Goal: Information Seeking & Learning: Understand process/instructions

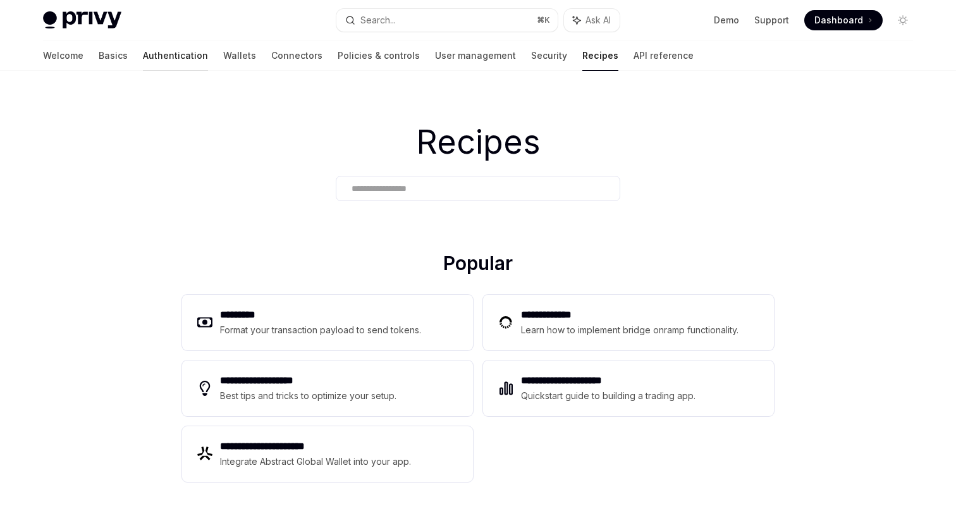
click at [143, 57] on link "Authentication" at bounding box center [175, 55] width 65 height 30
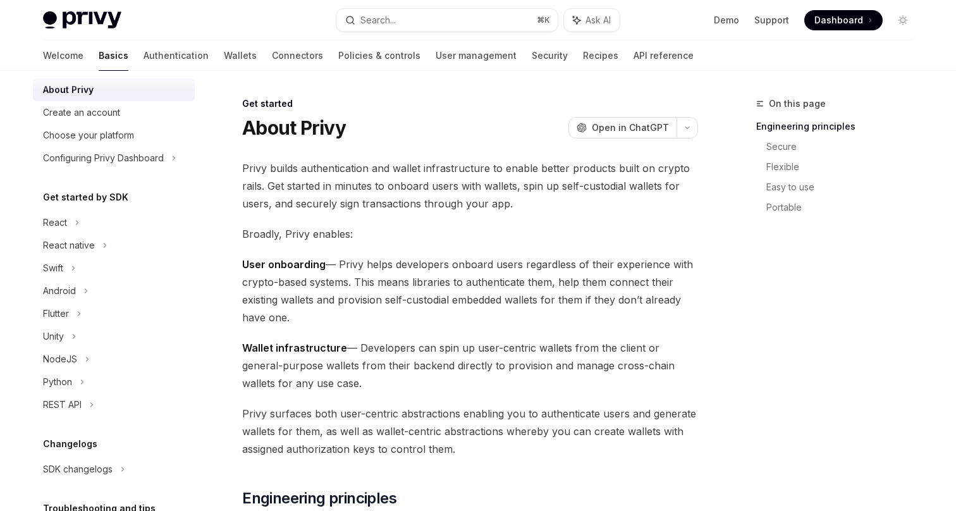
scroll to position [36, 0]
click at [64, 240] on div "React native" at bounding box center [69, 243] width 52 height 15
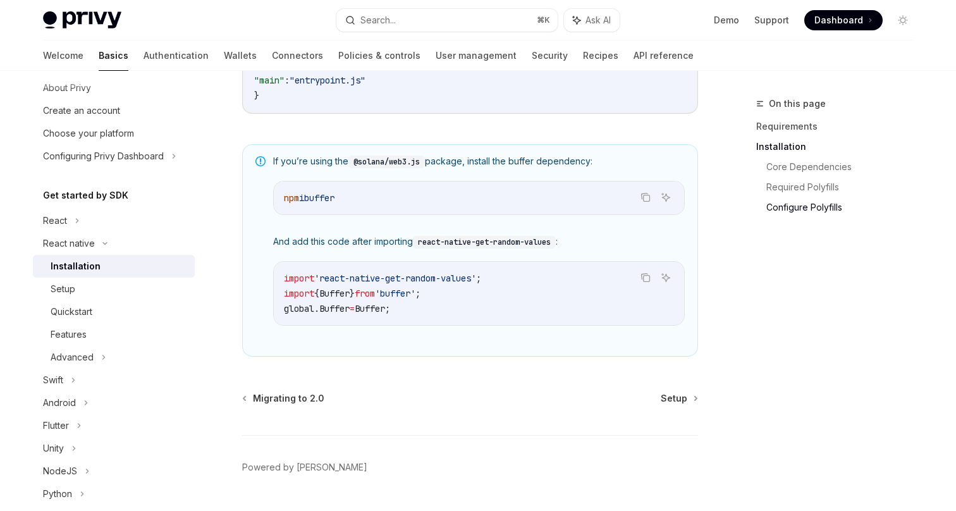
scroll to position [935, 0]
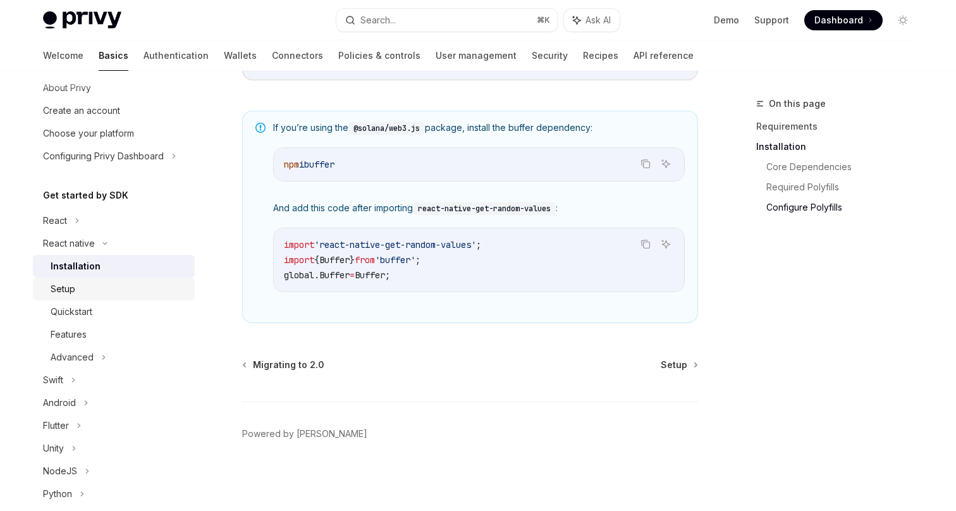
click at [82, 283] on div "Setup" at bounding box center [119, 288] width 137 height 15
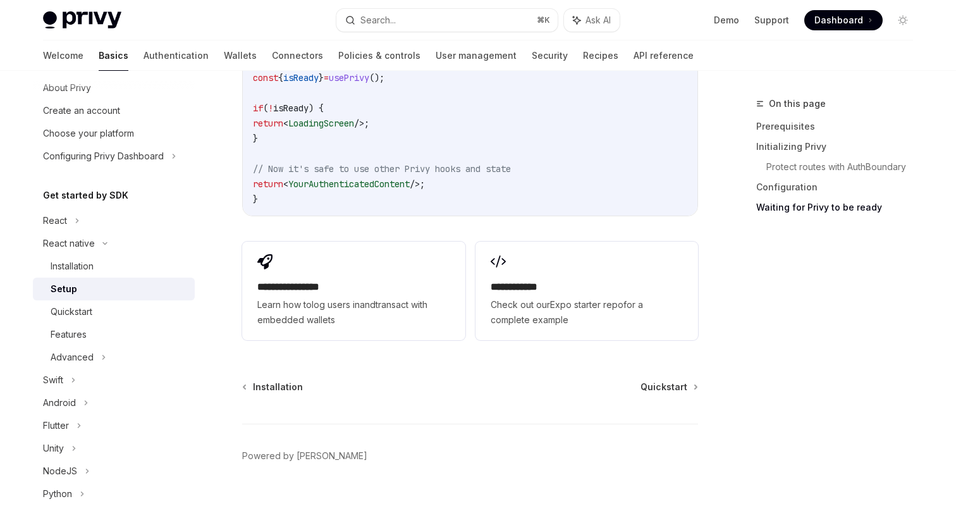
scroll to position [1217, 0]
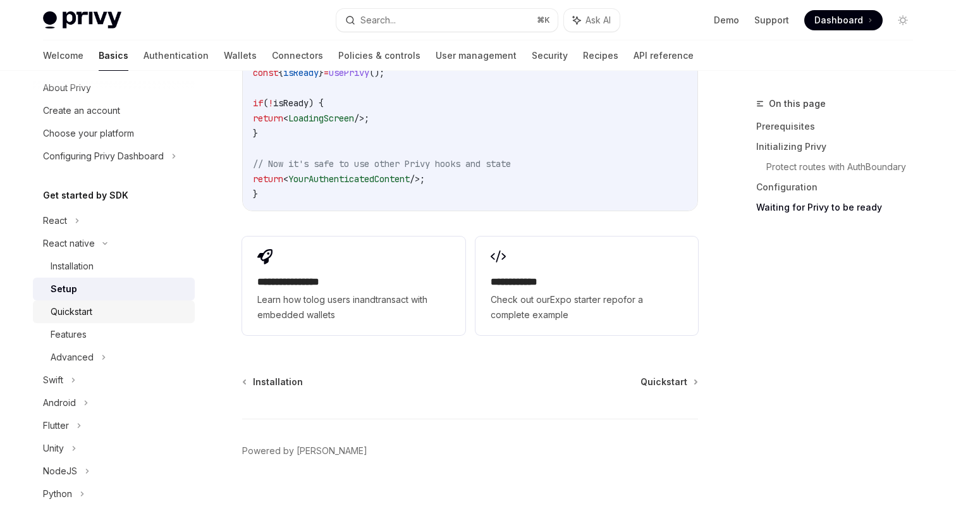
click at [111, 319] on div "Quickstart" at bounding box center [119, 311] width 137 height 15
type textarea "*"
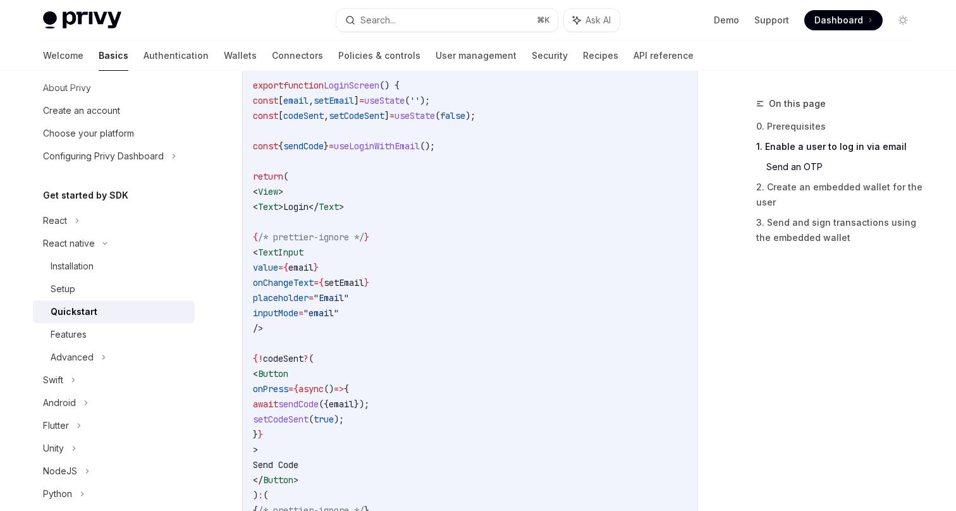
scroll to position [669, 0]
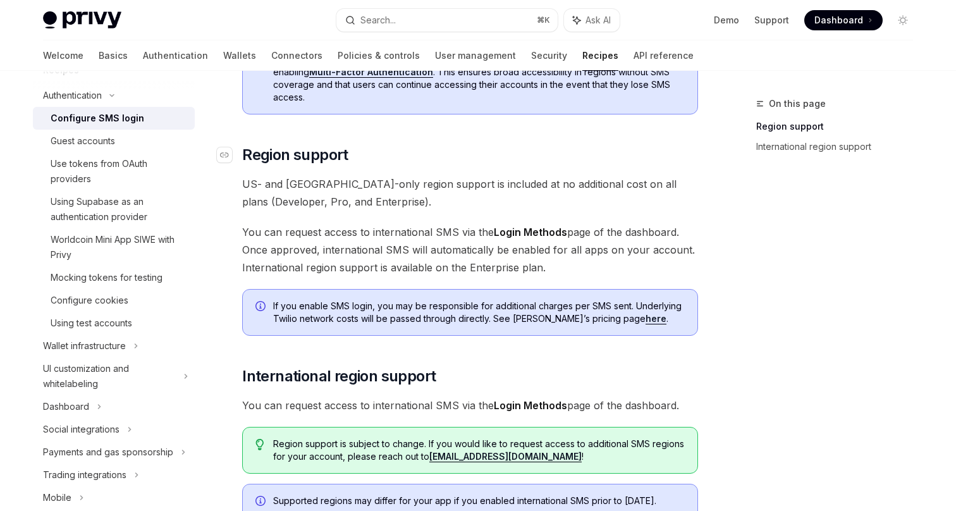
scroll to position [11, 0]
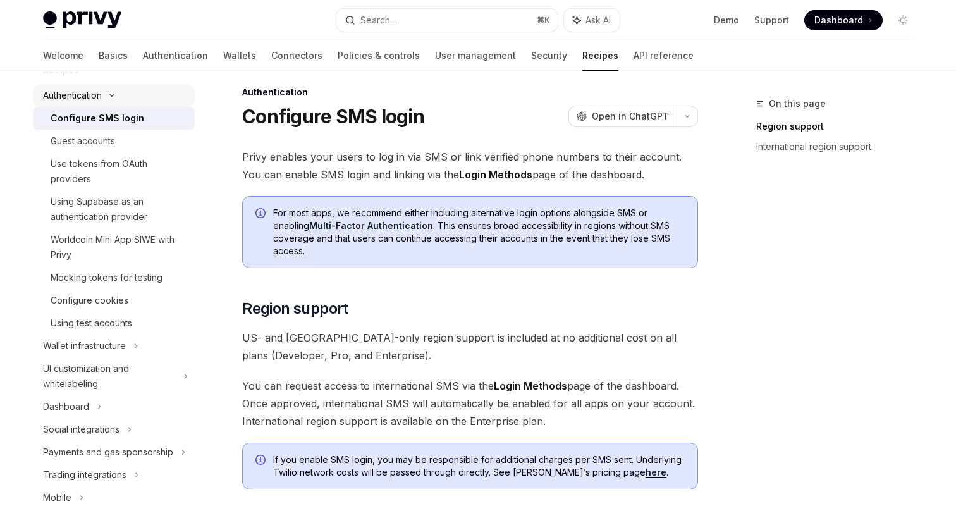
click at [122, 93] on div "Authentication" at bounding box center [114, 95] width 162 height 23
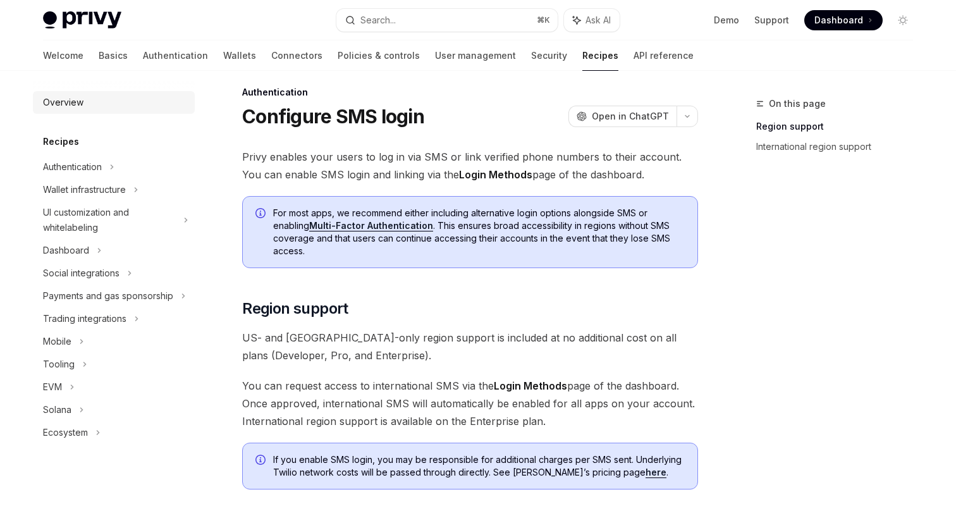
click at [83, 95] on div "Overview" at bounding box center [115, 102] width 144 height 15
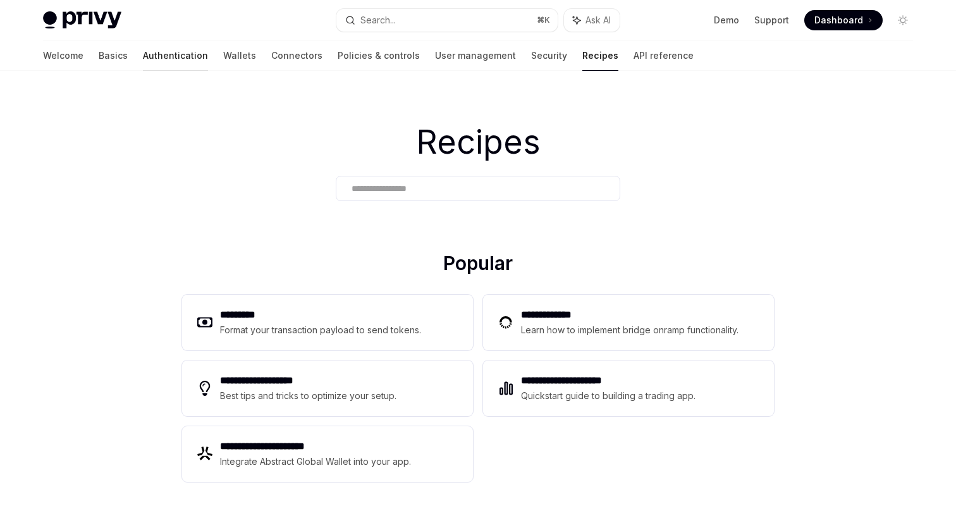
click at [143, 51] on link "Authentication" at bounding box center [175, 55] width 65 height 30
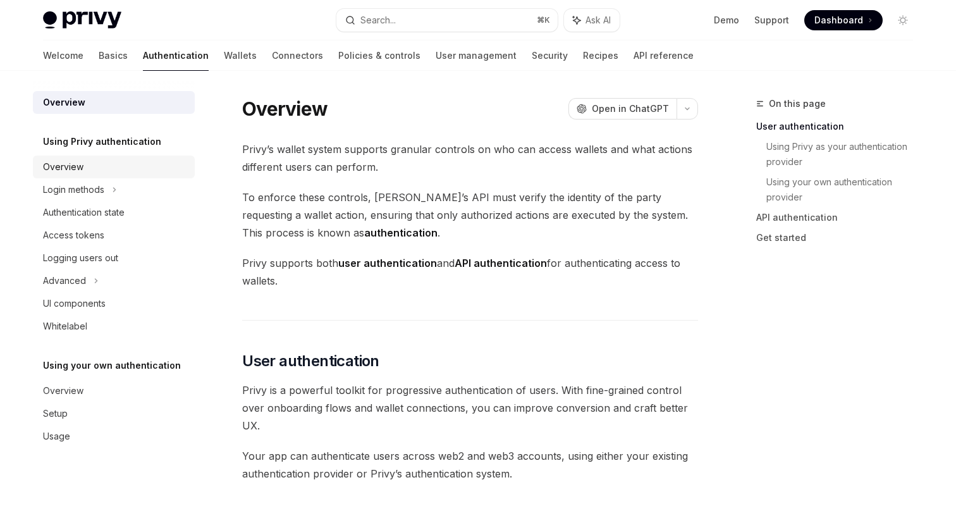
click at [73, 167] on div "Overview" at bounding box center [63, 166] width 40 height 15
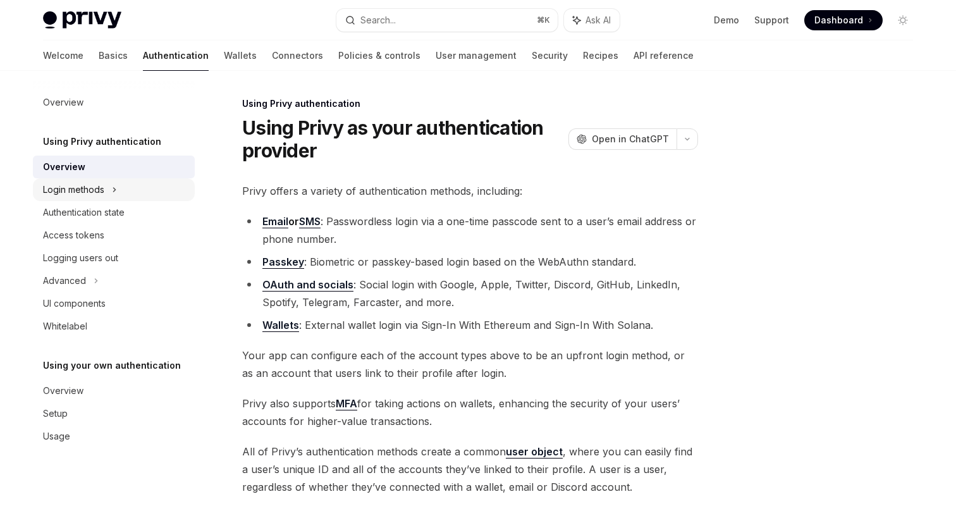
click at [81, 195] on div "Login methods" at bounding box center [73, 189] width 61 height 15
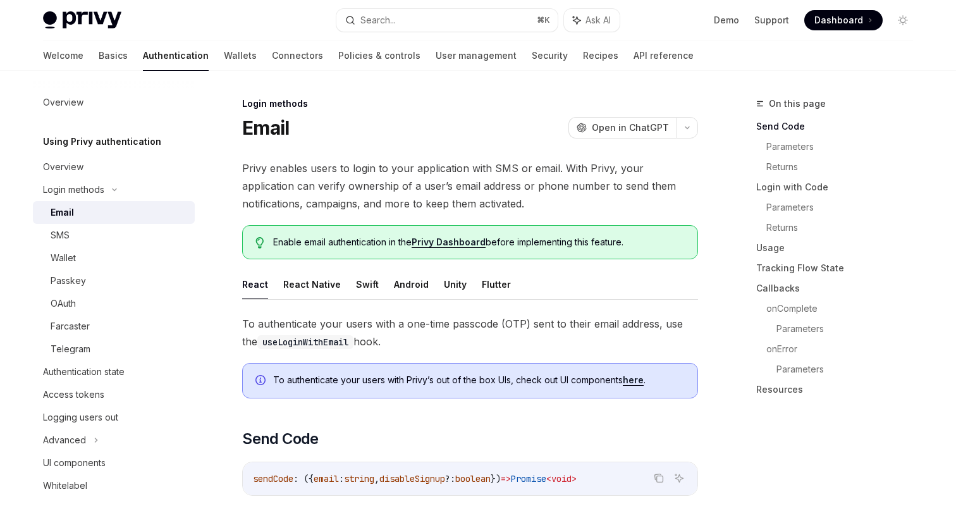
click at [75, 216] on div "Email" at bounding box center [119, 212] width 137 height 15
click at [320, 284] on button "React Native" at bounding box center [312, 284] width 58 height 30
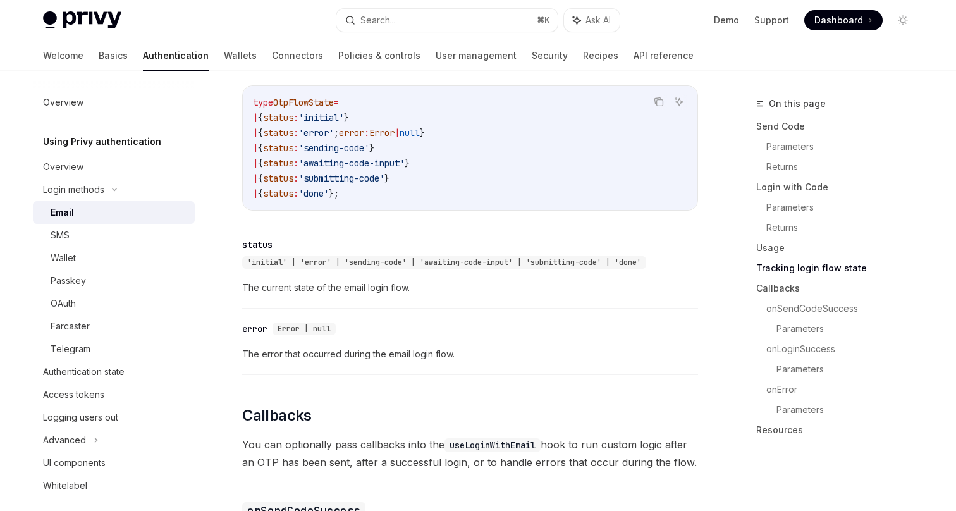
scroll to position [1581, 0]
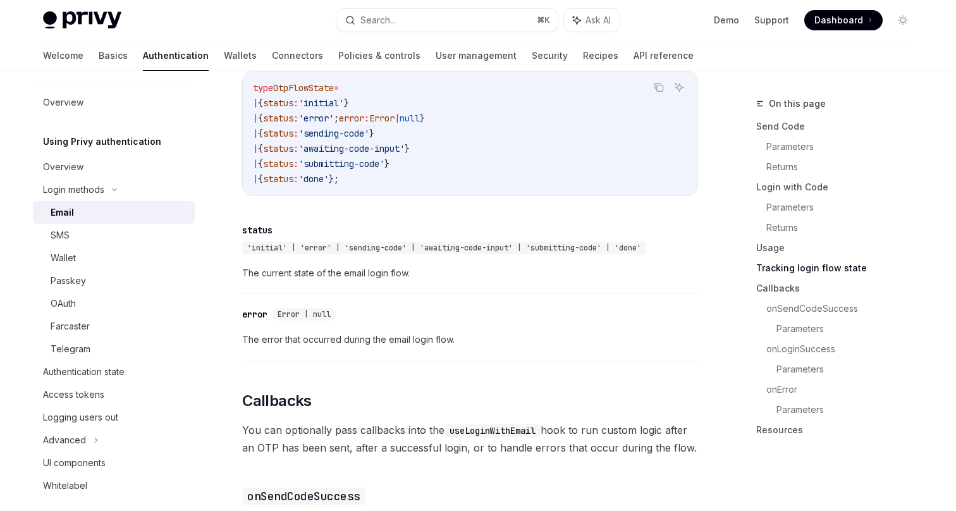
click at [437, 307] on div "​ error Error | null" at bounding box center [463, 314] width 443 height 15
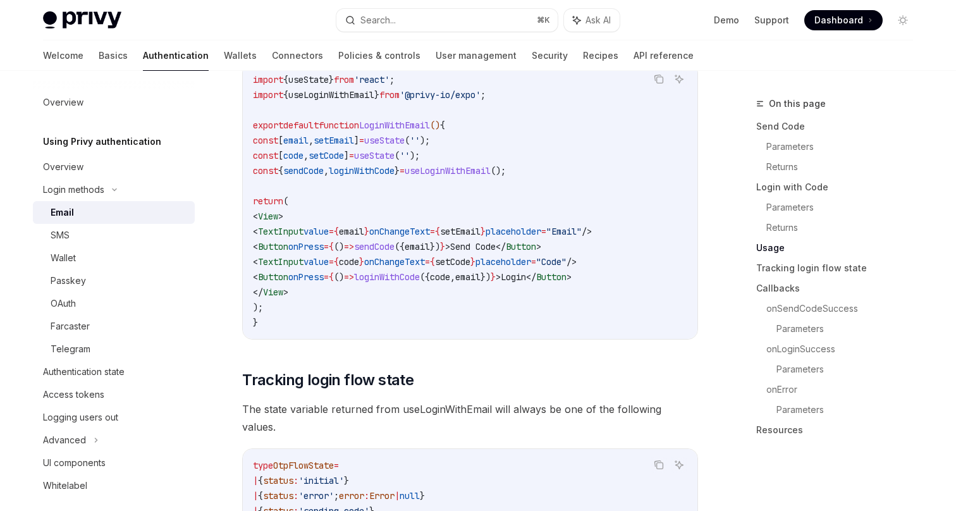
scroll to position [1197, 0]
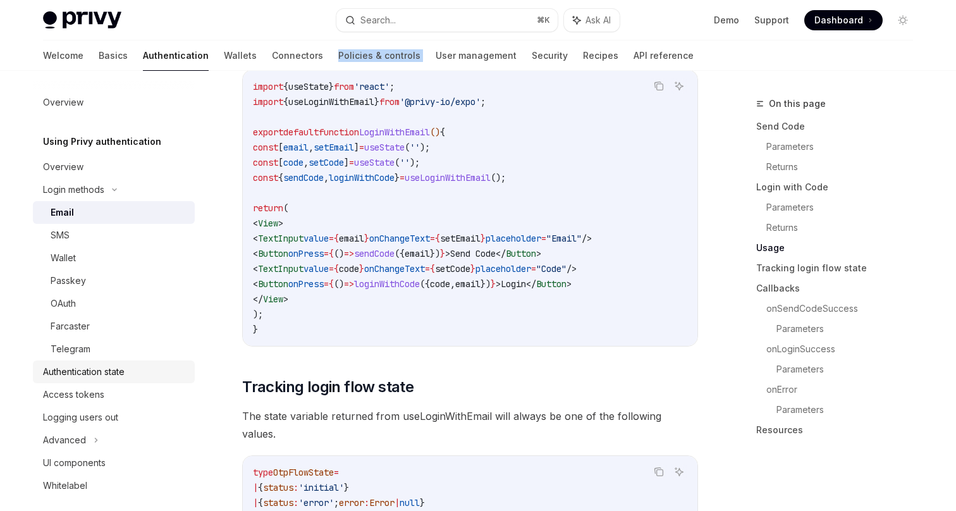
click at [128, 364] on div "Authentication state" at bounding box center [115, 371] width 144 height 15
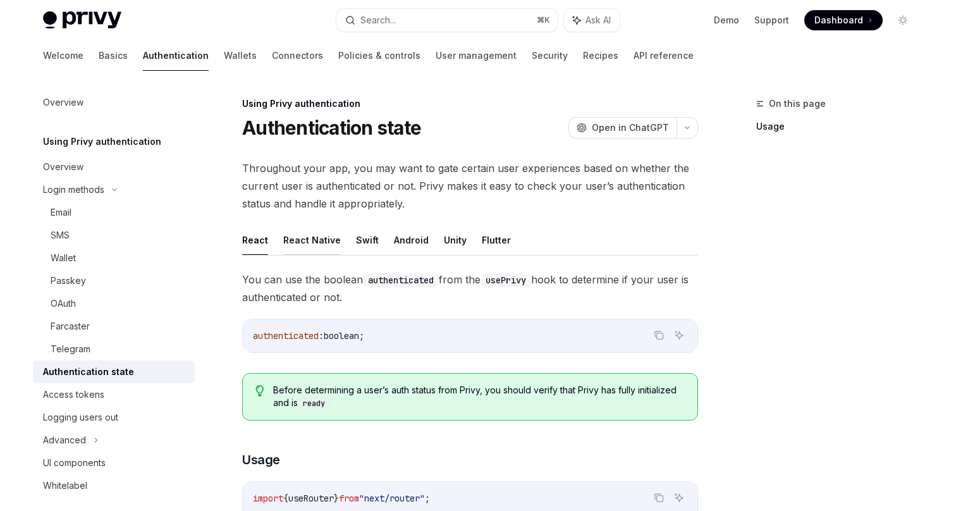
click at [298, 241] on button "React Native" at bounding box center [312, 240] width 58 height 30
type textarea "*"
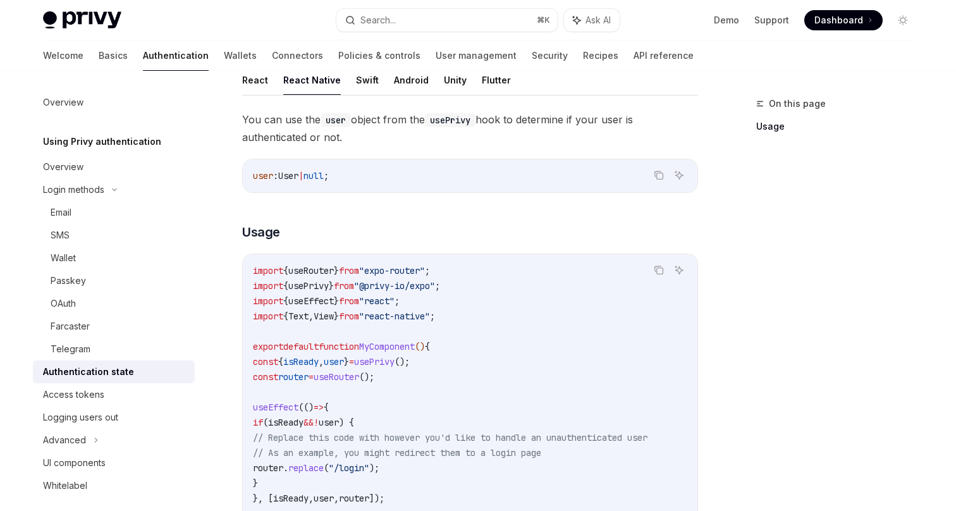
scroll to position [170, 0]
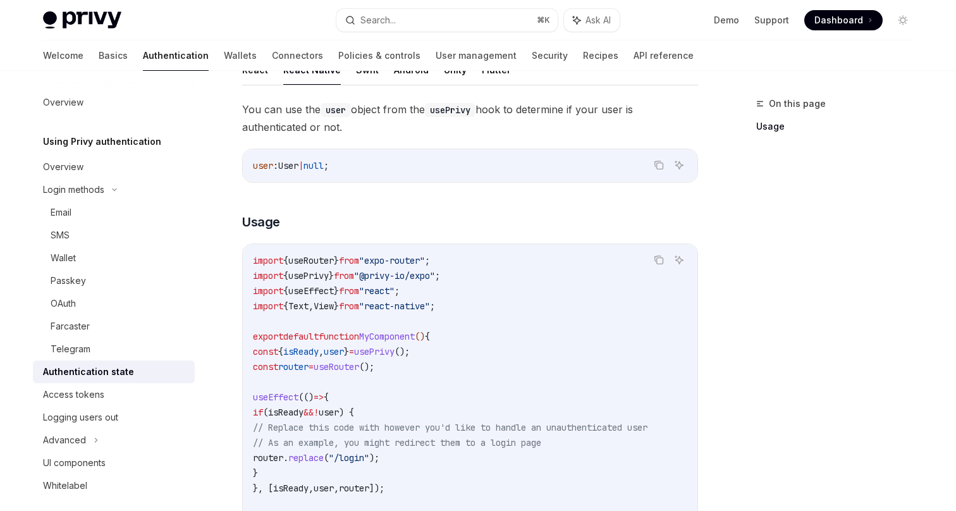
click at [398, 271] on span ""@privy-io/expo"" at bounding box center [394, 275] width 81 height 11
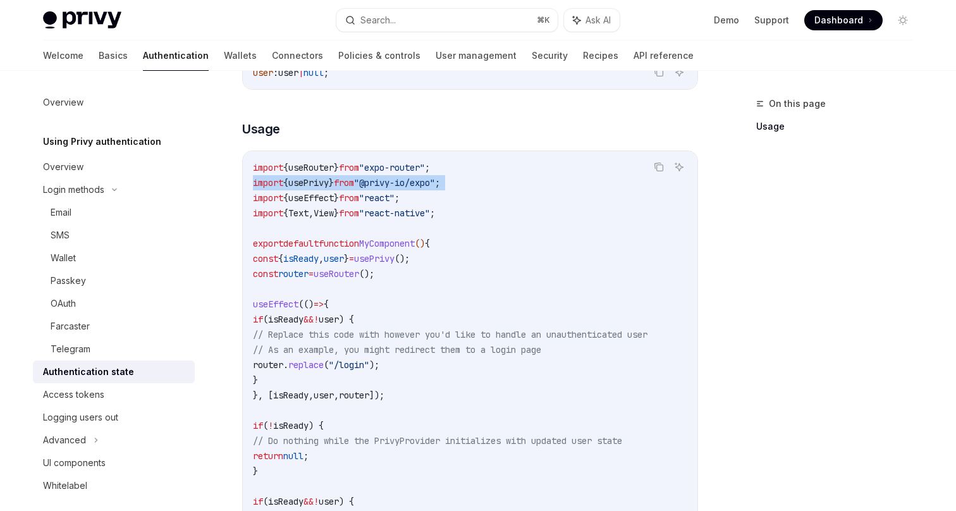
scroll to position [264, 0]
copy code "import { usePrivy } from "@privy-io/expo" ;"
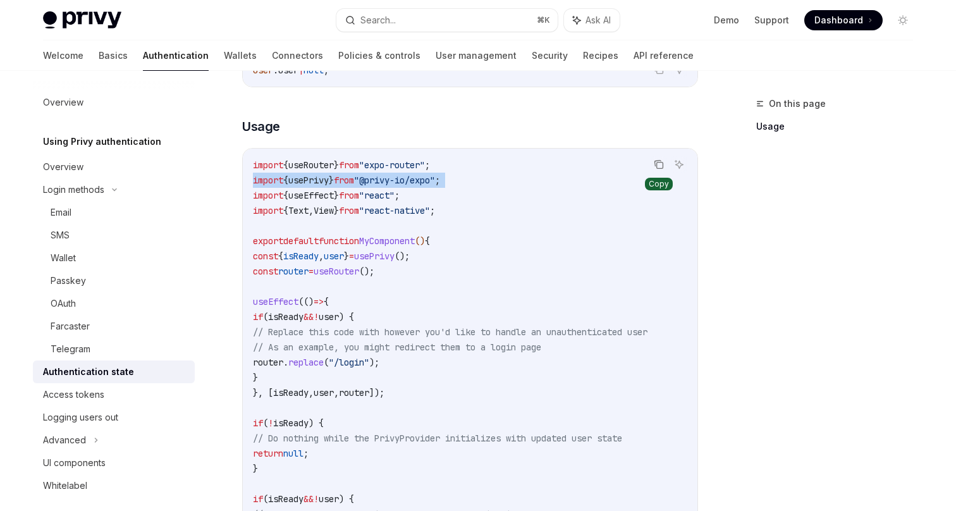
click at [655, 159] on icon "Copy the contents from the code block" at bounding box center [659, 164] width 10 height 10
click at [480, 169] on code "import { useRouter } from "expo-router" ; import { usePrivy } from "@privy-io/e…" at bounding box center [470, 430] width 434 height 546
drag, startPoint x: 478, startPoint y: 180, endPoint x: 216, endPoint y: 151, distance: 264.5
click at [216, 151] on div "Using Privy authentication Authentication state OpenAI Open in ChatGPT OpenAI O…" at bounding box center [352, 376] width 698 height 1090
copy code "import { useRouter } from "expo-router" ; import { usePrivy } from "@privy-io/e…"
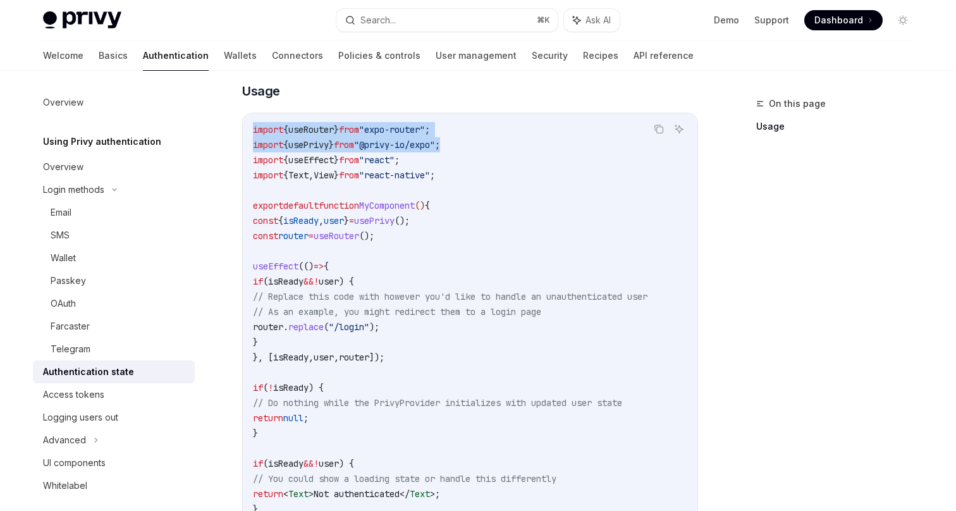
scroll to position [302, 0]
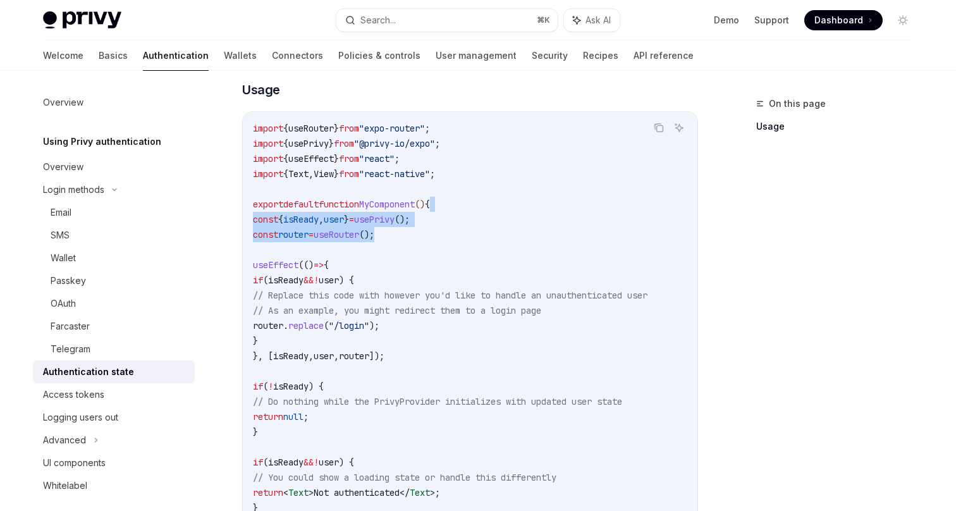
drag, startPoint x: 472, startPoint y: 197, endPoint x: 472, endPoint y: 237, distance: 39.8
click at [472, 237] on code "import { useRouter } from "expo-router" ; import { usePrivy } from "@privy-io/e…" at bounding box center [470, 394] width 434 height 546
copy code "const { isReady , user } = usePrivy (); const router = useRouter ();"
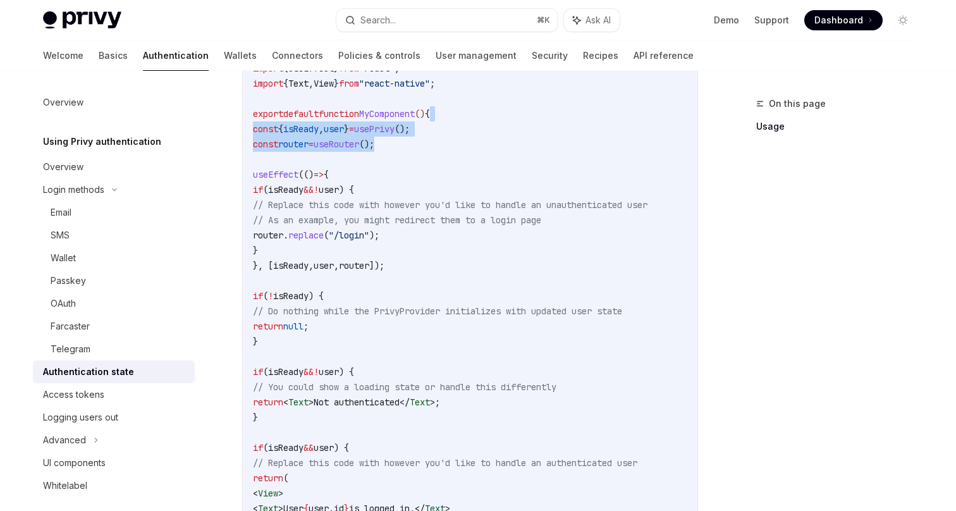
scroll to position [394, 0]
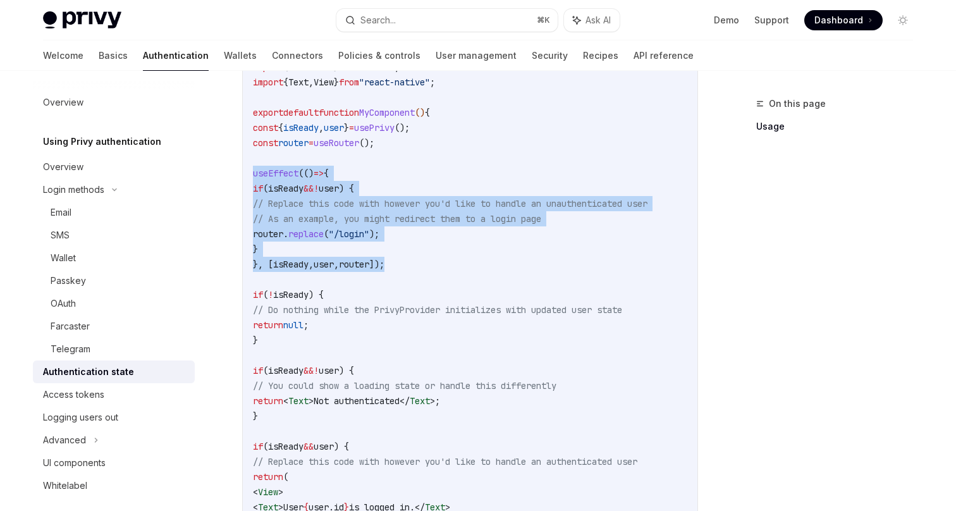
drag, startPoint x: 421, startPoint y: 262, endPoint x: 247, endPoint y: 177, distance: 193.6
click at [247, 177] on div "import { useRouter } from "expo-router" ; import { usePrivy } from "@privy-io/e…" at bounding box center [470, 302] width 454 height 564
copy code "useEffect (() => { if ( isReady && ! user ) { // Replace this code with however…"
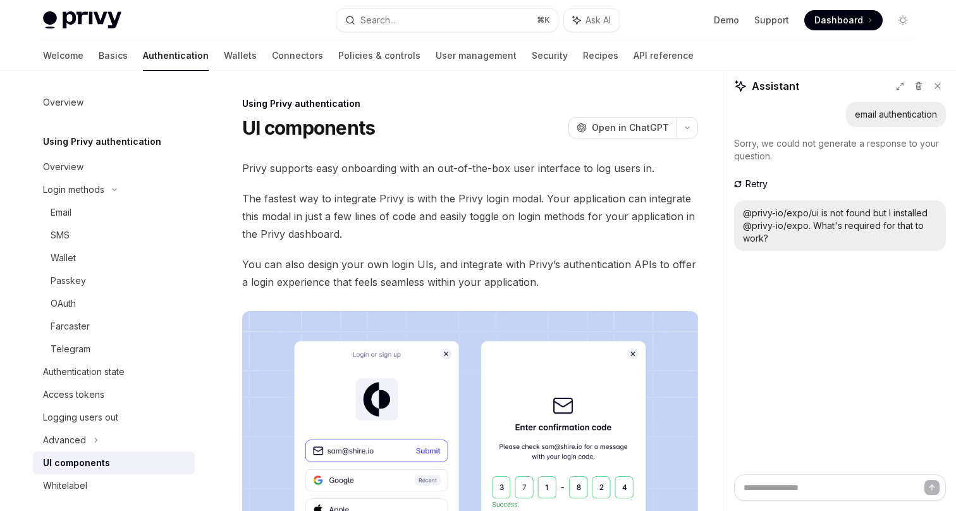
scroll to position [1268, 0]
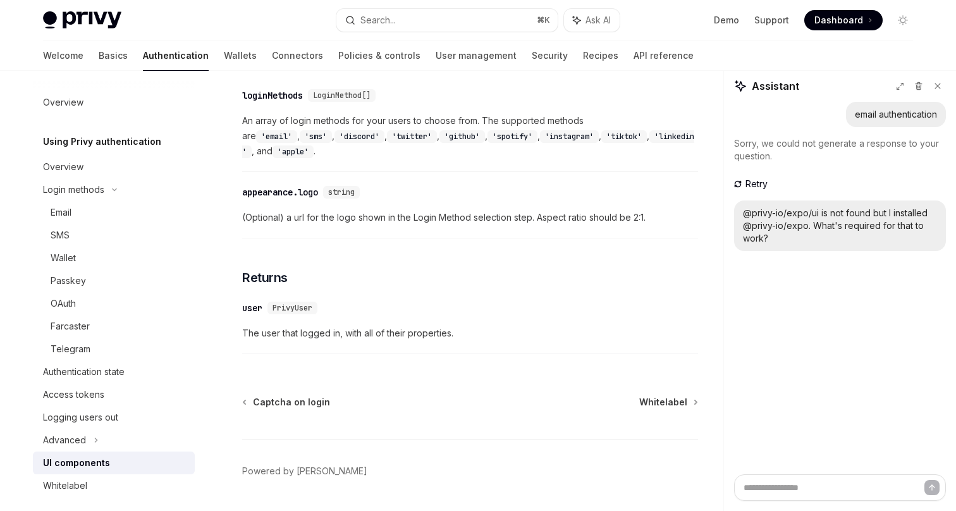
click at [860, 13] on span at bounding box center [843, 20] width 78 height 20
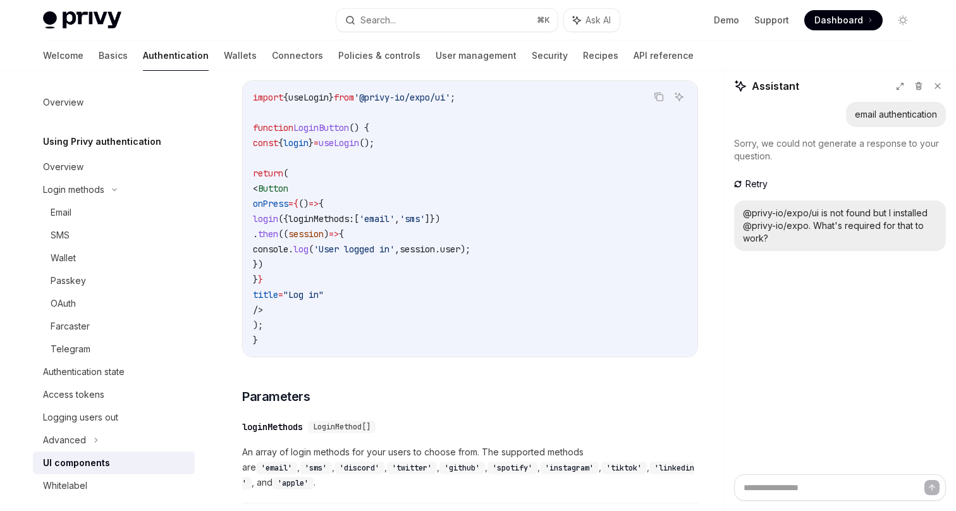
scroll to position [932, 0]
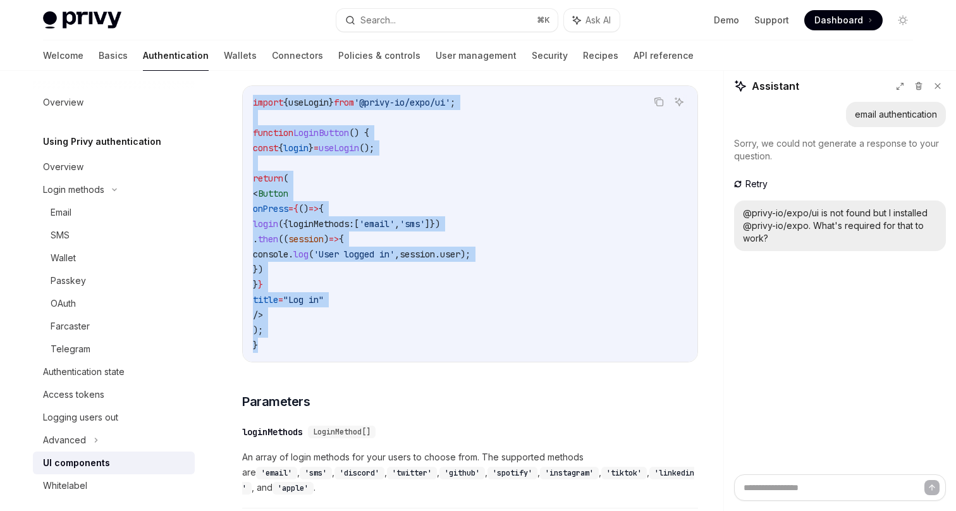
drag, startPoint x: 252, startPoint y: 105, endPoint x: 293, endPoint y: 351, distance: 249.3
click at [293, 351] on div "import { useLogin } from '@privy-io/expo/ui' ; function LoginButton () { const …" at bounding box center [470, 224] width 454 height 276
copy code "import { useLogin } from '@privy-io/expo/ui' ; function LoginButton () { const …"
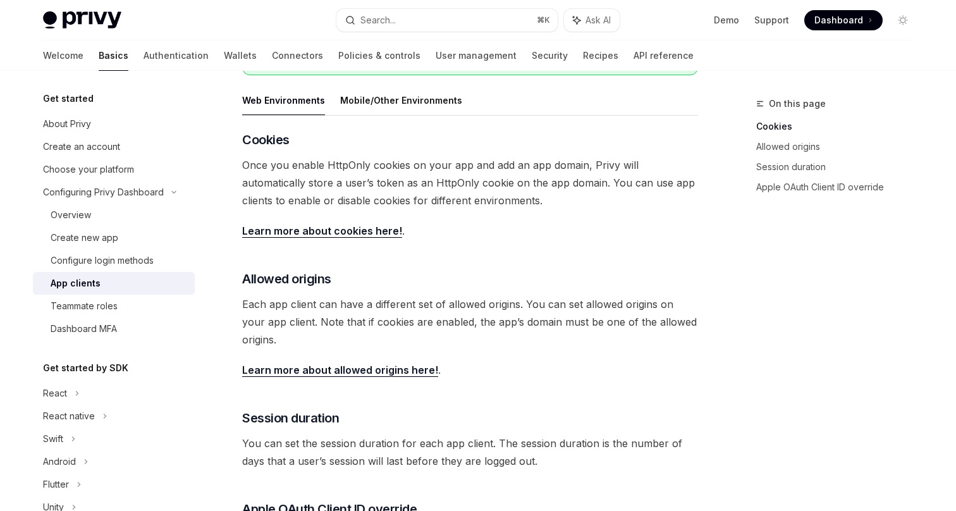
scroll to position [225, 0]
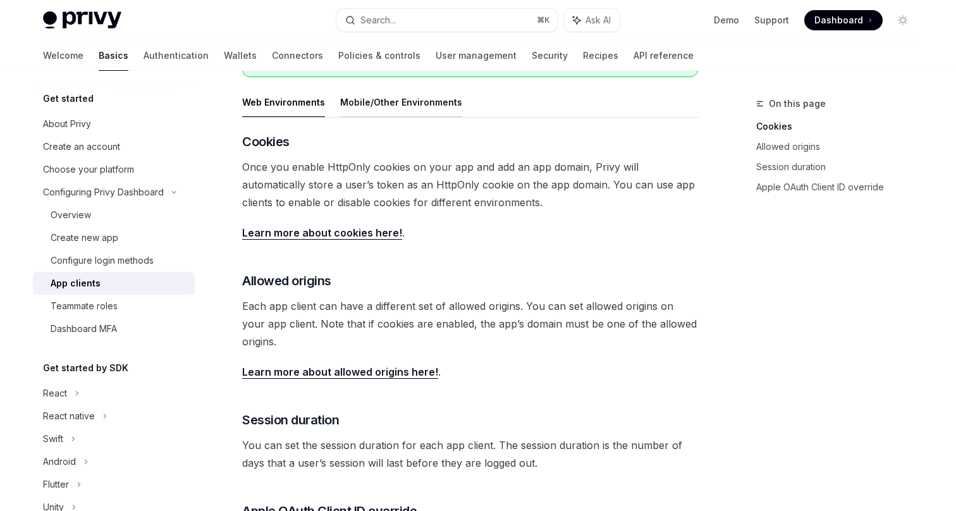
click at [395, 104] on button "Mobile/Other Environments" at bounding box center [401, 102] width 122 height 30
type textarea "*"
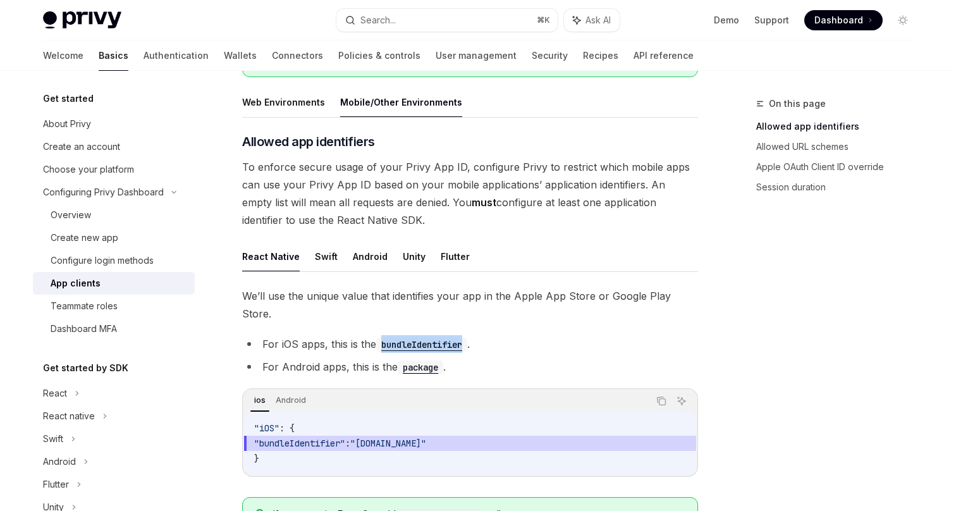
scroll to position [190, 0]
